Goal: Information Seeking & Learning: Learn about a topic

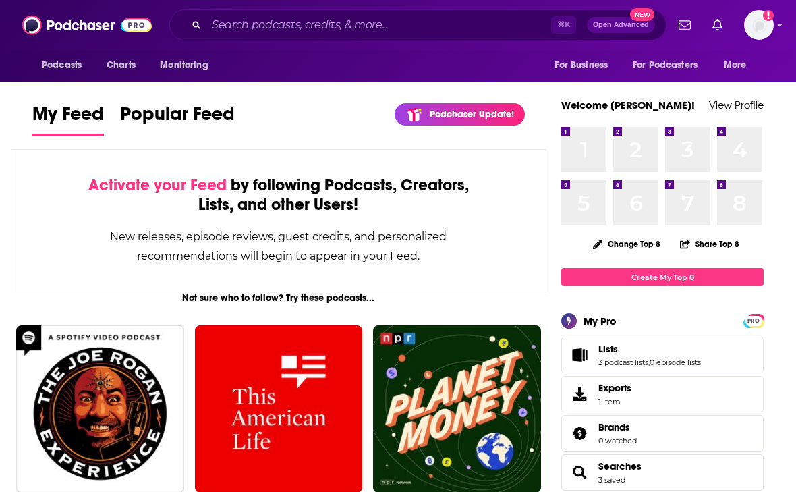
click at [250, 11] on div "⌘ K Open Advanced New" at bounding box center [417, 24] width 497 height 31
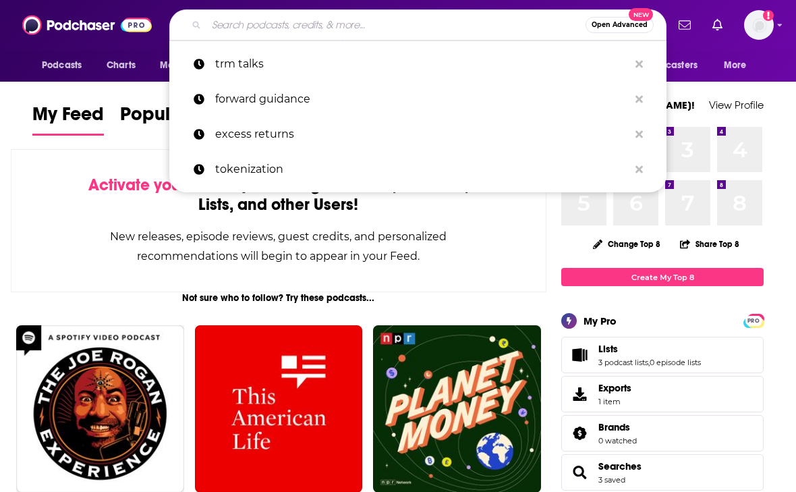
click at [264, 22] on input "Search podcasts, credits, & more..." at bounding box center [395, 25] width 379 height 22
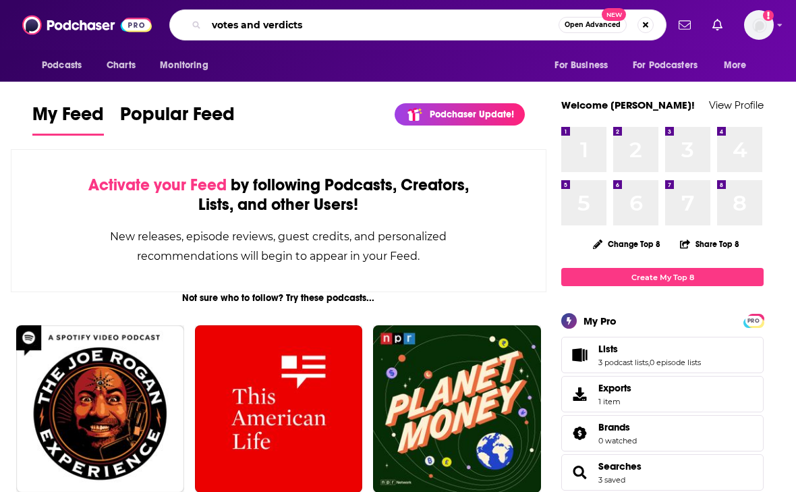
type input "votes and verdicts"
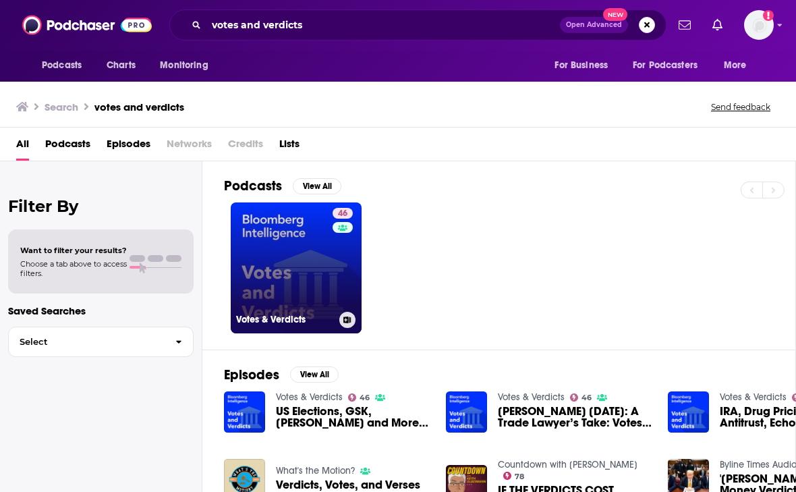
click at [279, 254] on link "46 Votes & Verdicts" at bounding box center [296, 267] width 131 height 131
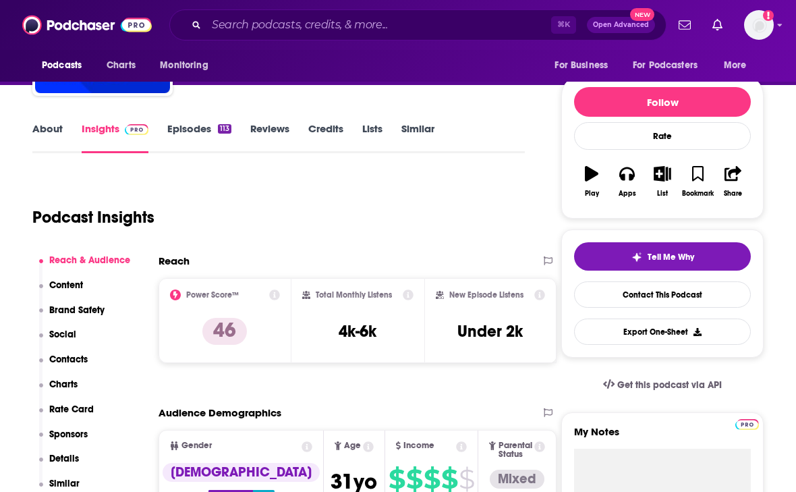
scroll to position [136, 0]
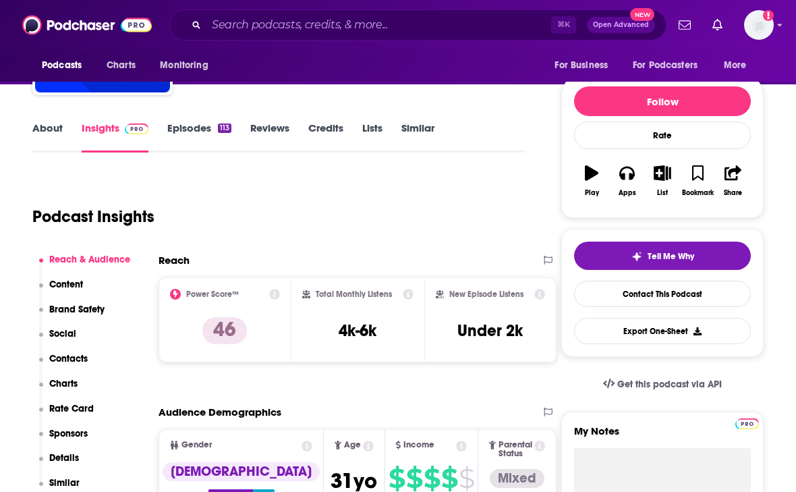
click at [431, 135] on link "Similar" at bounding box center [417, 136] width 33 height 31
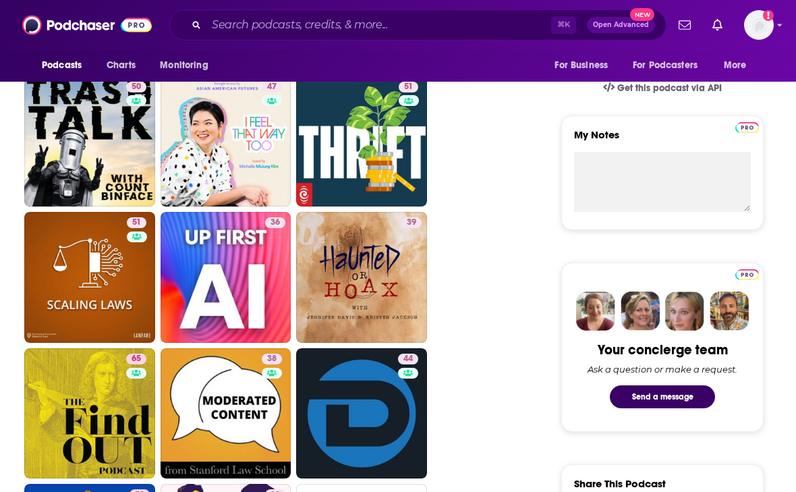
scroll to position [432, 0]
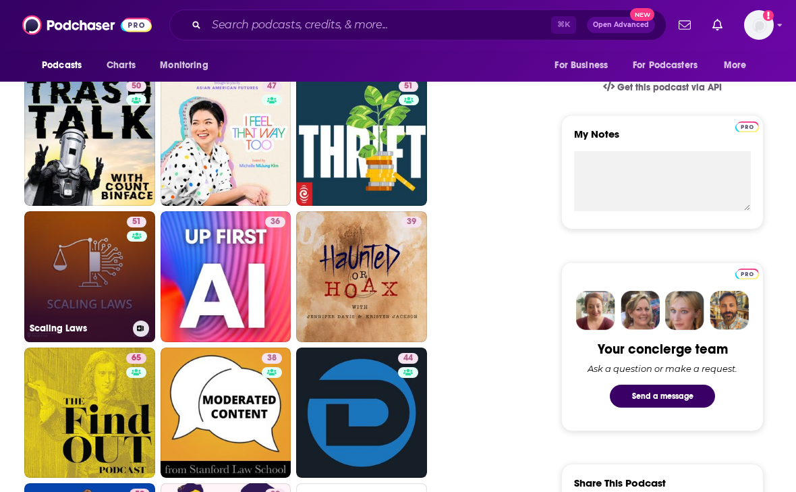
click at [53, 293] on link "51 Scaling Laws" at bounding box center [89, 276] width 131 height 131
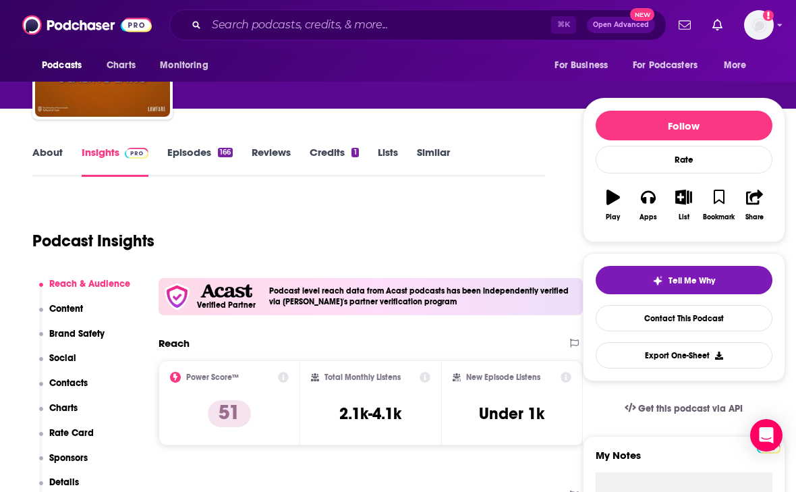
scroll to position [112, 0]
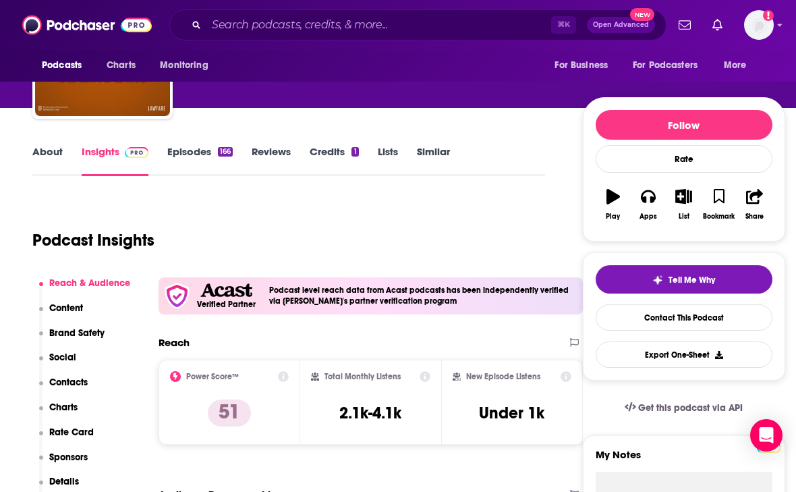
click at [196, 159] on link "Episodes 166" at bounding box center [199, 160] width 65 height 31
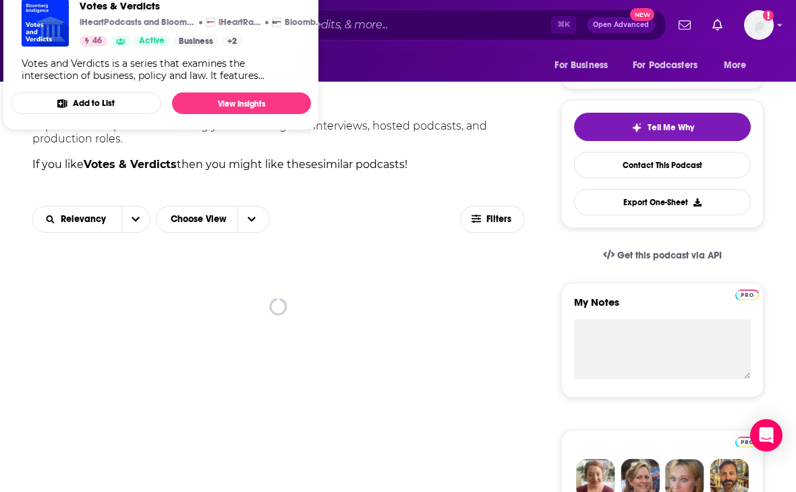
scroll to position [340, 0]
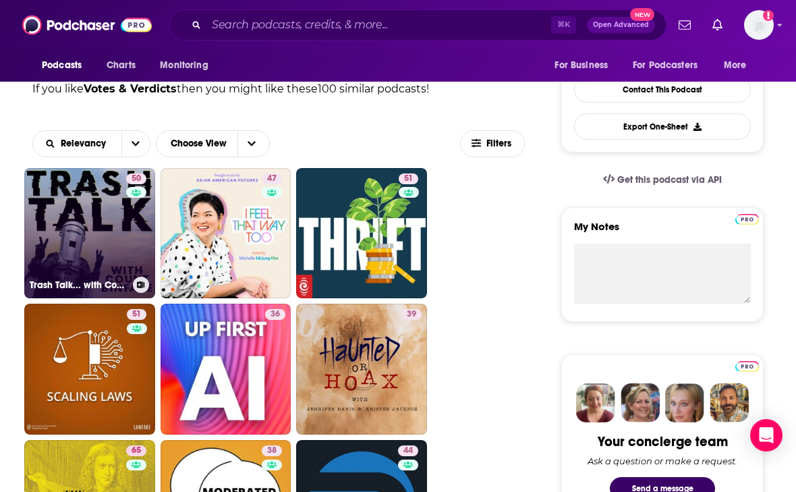
click at [126, 233] on div "50" at bounding box center [138, 225] width 24 height 104
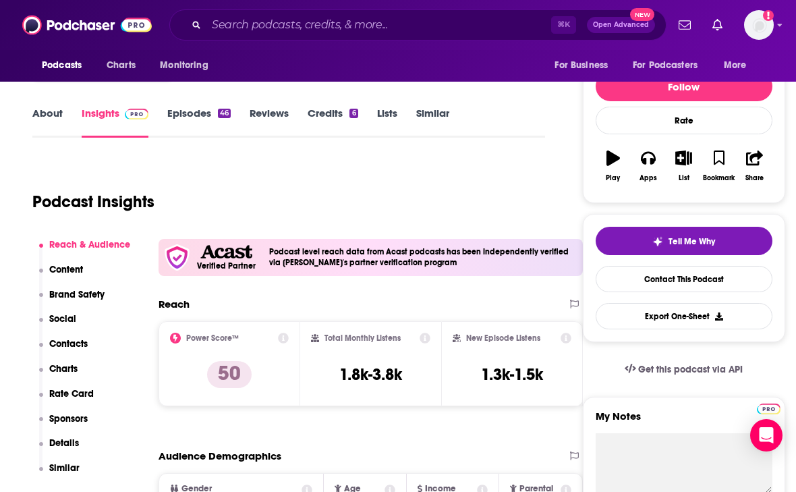
scroll to position [148, 0]
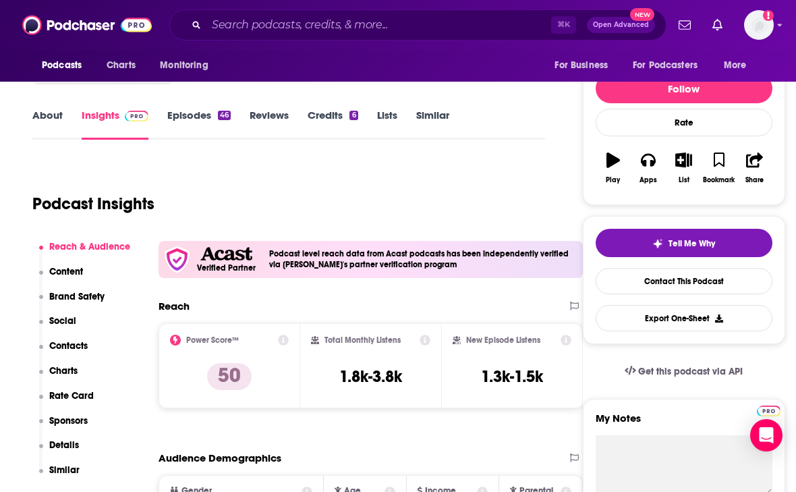
click at [175, 109] on link "Episodes 46" at bounding box center [198, 124] width 63 height 31
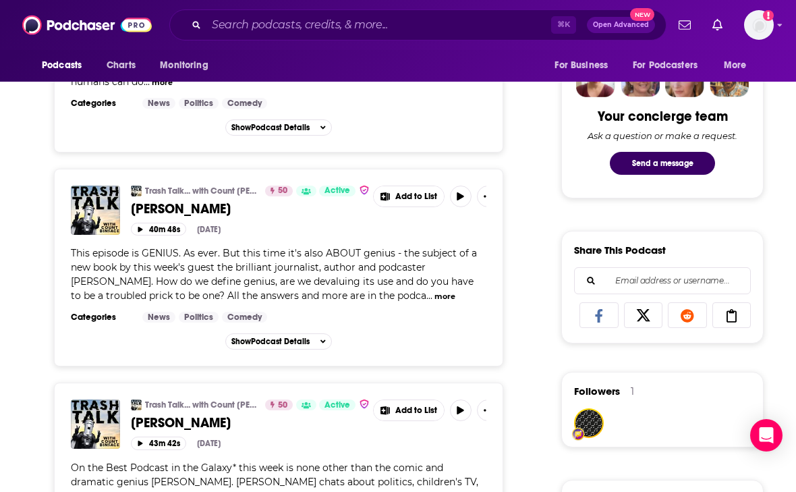
scroll to position [612, 0]
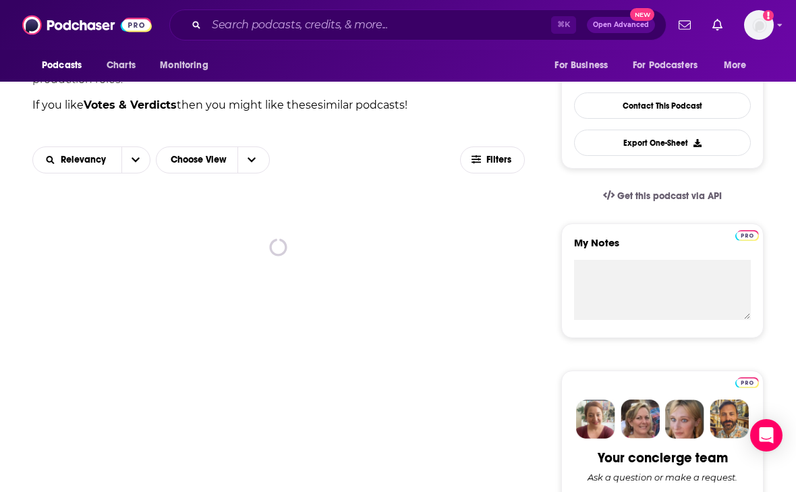
scroll to position [374, 0]
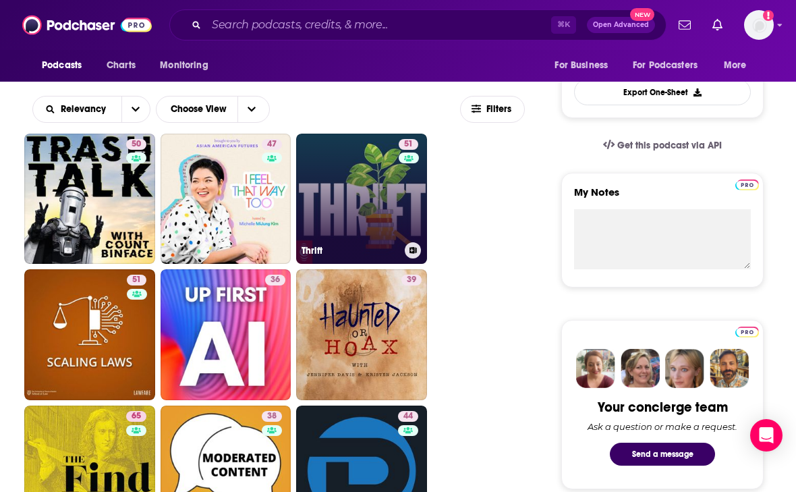
click at [380, 203] on link "51 Thrift" at bounding box center [361, 199] width 131 height 131
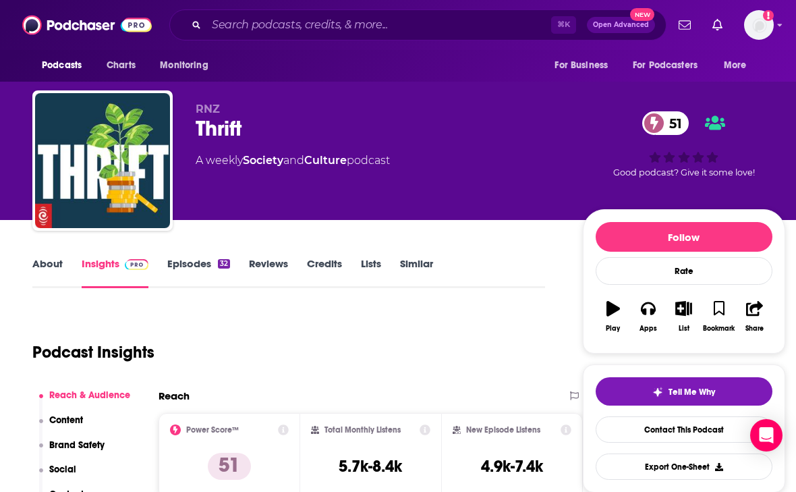
click at [426, 267] on link "Similar" at bounding box center [416, 272] width 33 height 31
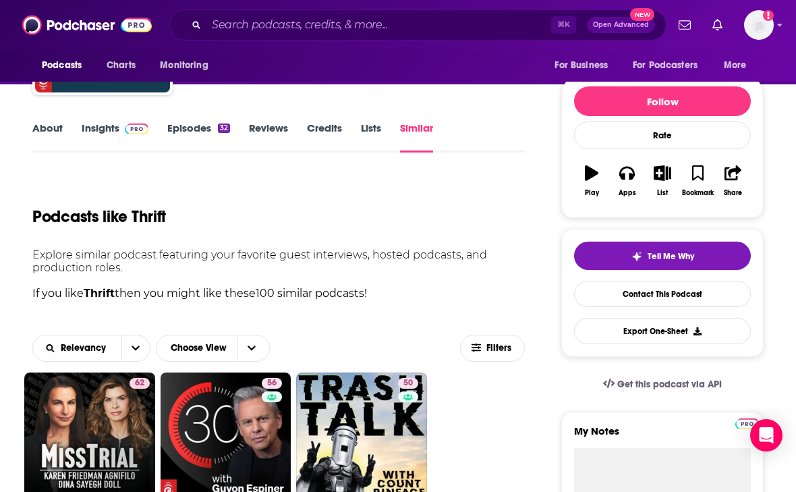
scroll to position [165, 0]
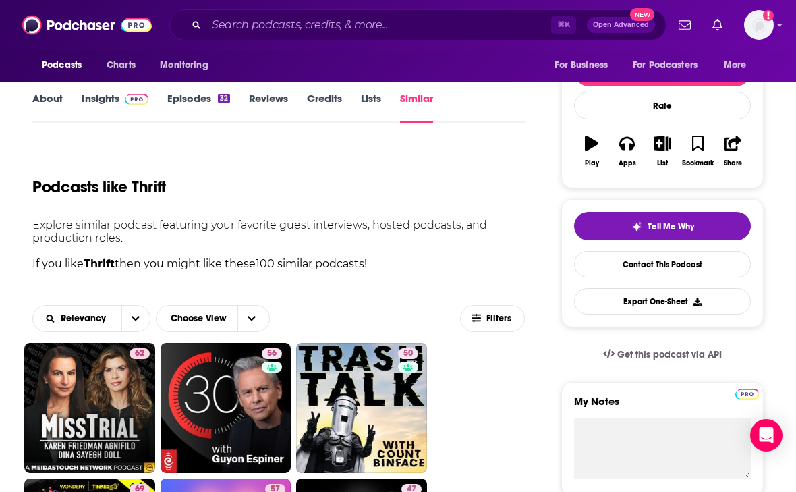
click at [188, 101] on link "Episodes 32" at bounding box center [198, 107] width 63 height 31
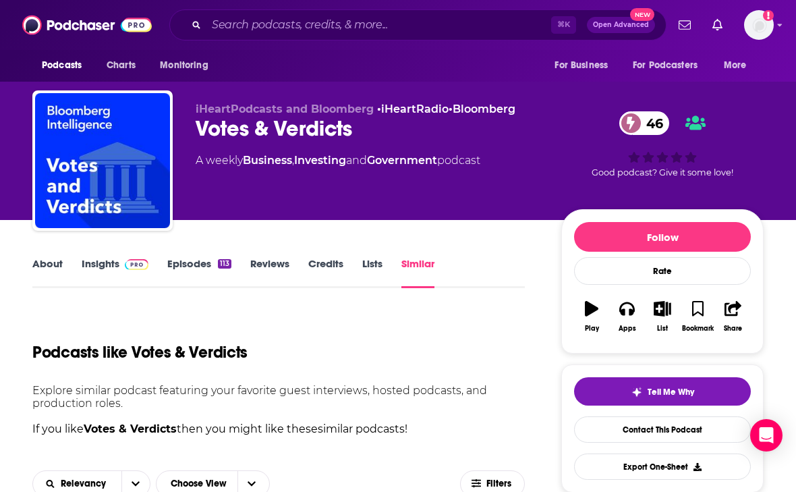
click at [210, 263] on link "Episodes 113" at bounding box center [199, 272] width 64 height 31
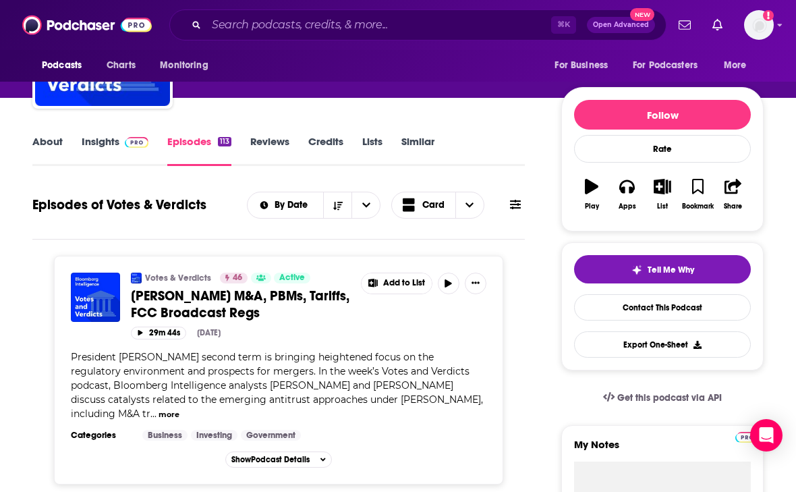
scroll to position [114, 0]
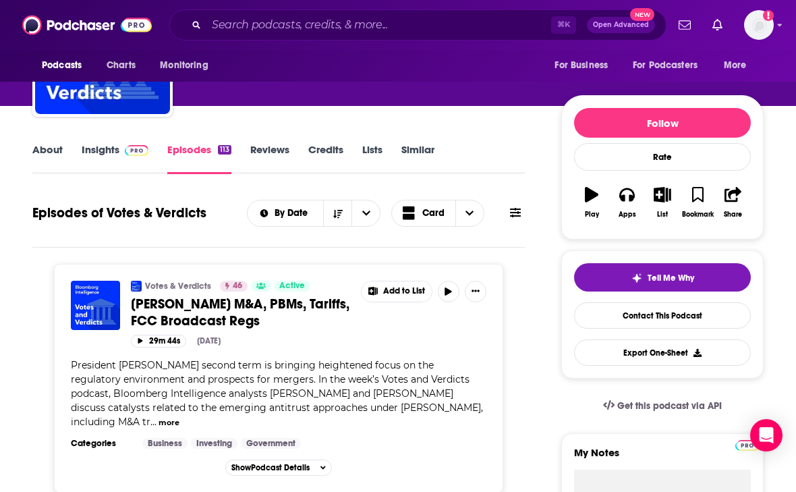
click at [418, 158] on link "Similar" at bounding box center [417, 158] width 33 height 31
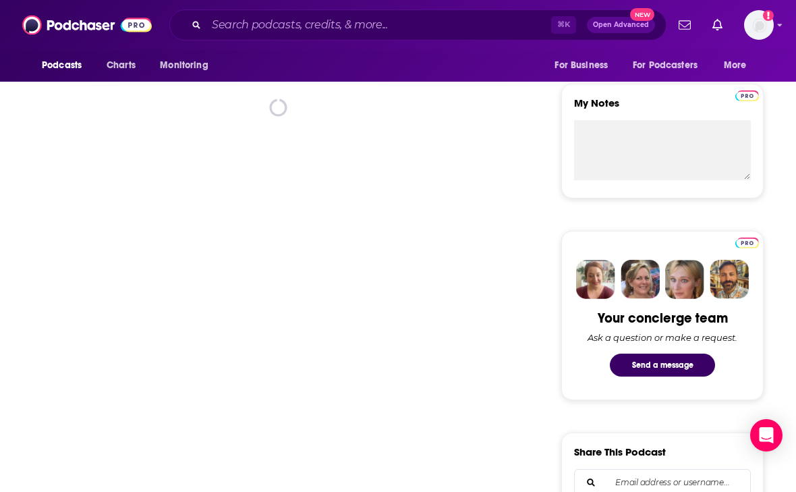
scroll to position [463, 0]
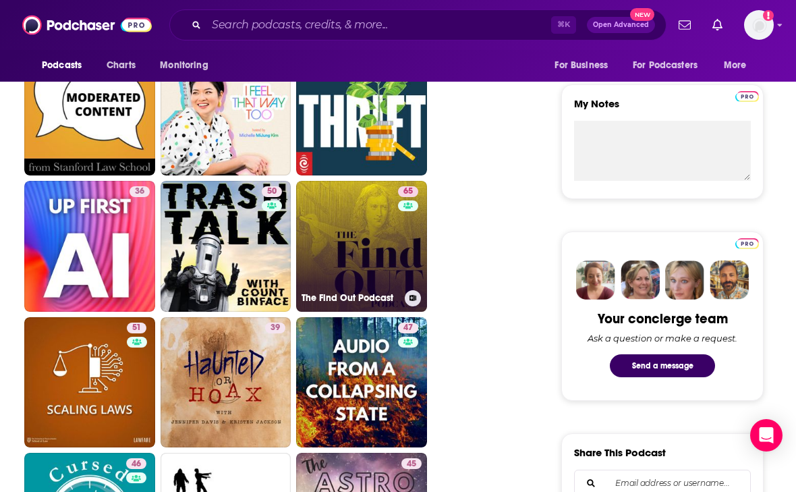
click at [376, 267] on link "65 The Find Out Podcast" at bounding box center [361, 246] width 131 height 131
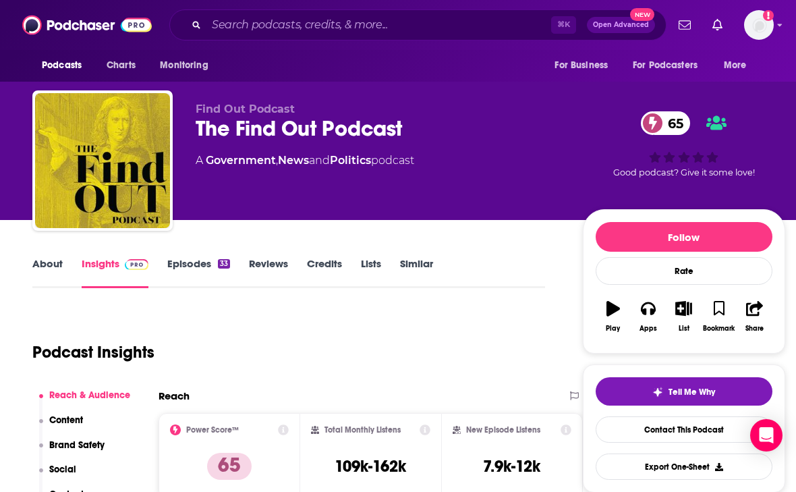
click at [187, 262] on link "Episodes 33" at bounding box center [198, 272] width 63 height 31
